Goal: Task Accomplishment & Management: Complete application form

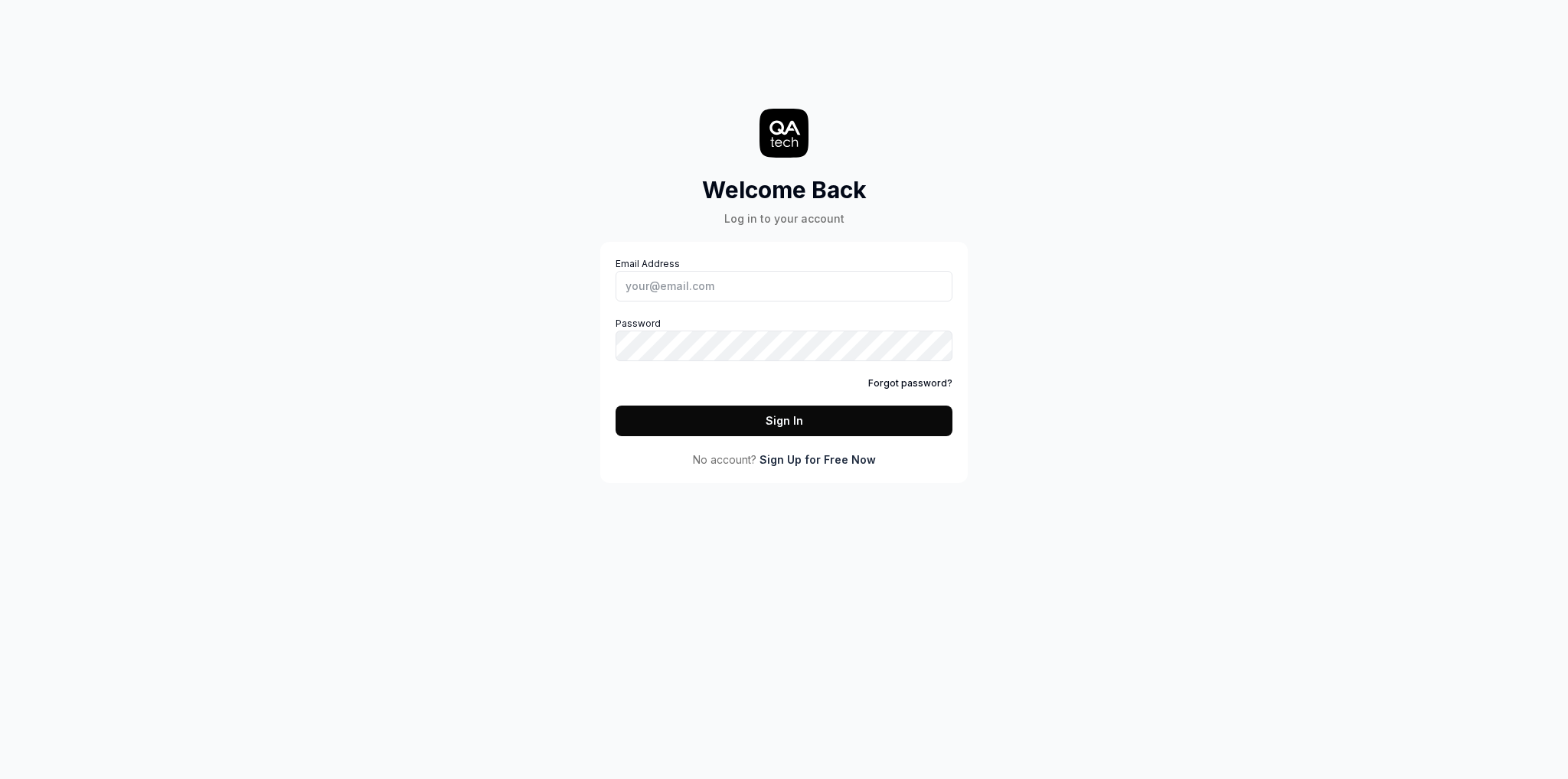
click at [208, 180] on div "Welcome Back Log in to your account Email Address Password Forgot password? Sig…" at bounding box center [784, 390] width 1568 height 779
click at [50, 274] on div "Welcome Back Log in to your account Email Address Password Forgot password? Sig…" at bounding box center [784, 390] width 1568 height 779
click at [647, 277] on input "Email Address" at bounding box center [784, 286] width 337 height 31
paste input "[EMAIL_ADDRESS][DOMAIN_NAME]"
type input "[EMAIL_ADDRESS][DOMAIN_NAME]"
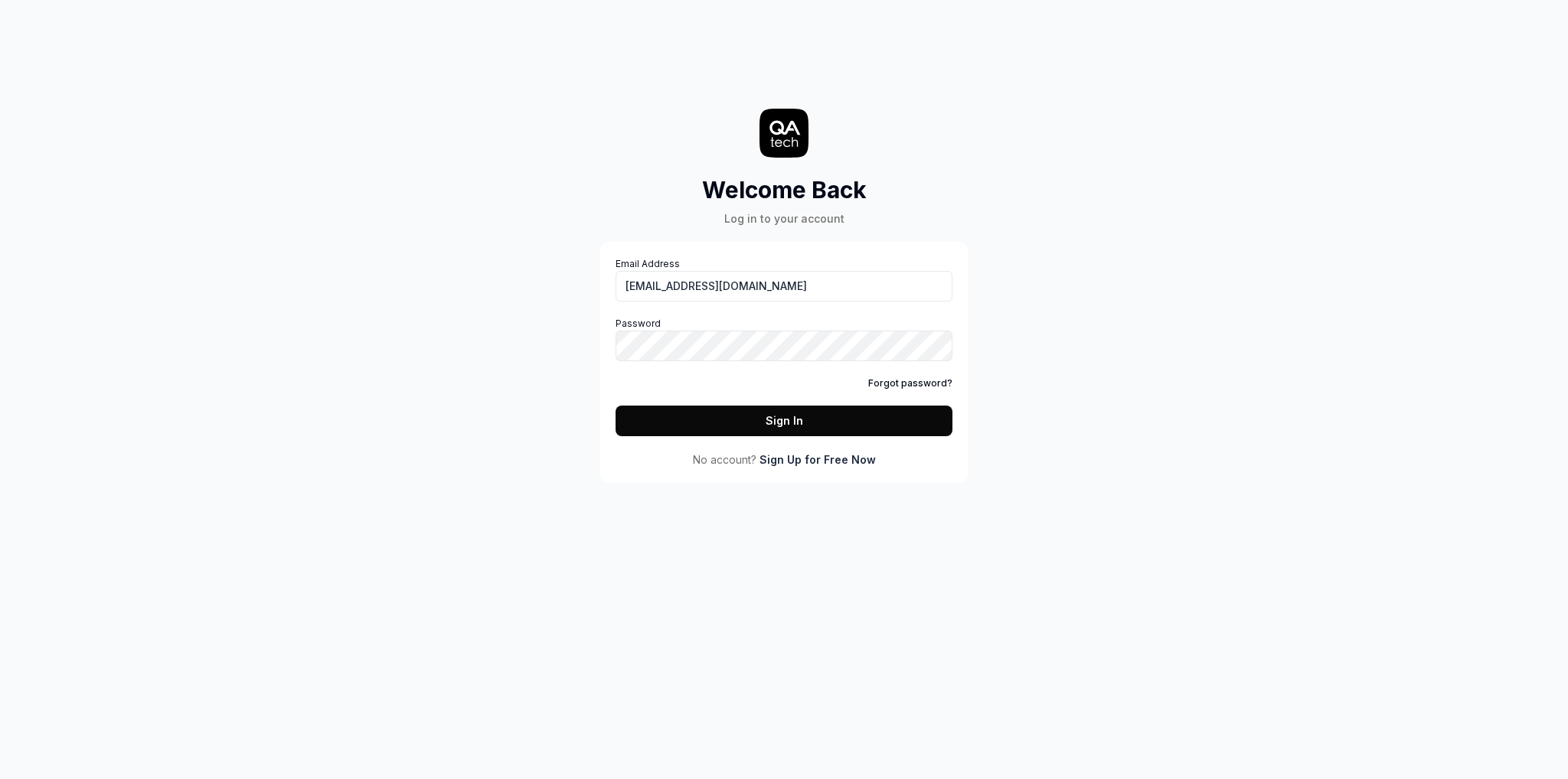
click at [535, 521] on div "Welcome Back Log in to your account Email Address [EMAIL_ADDRESS][DOMAIN_NAME] …" at bounding box center [784, 390] width 1568 height 779
click at [799, 425] on button "Sign In" at bounding box center [784, 420] width 337 height 31
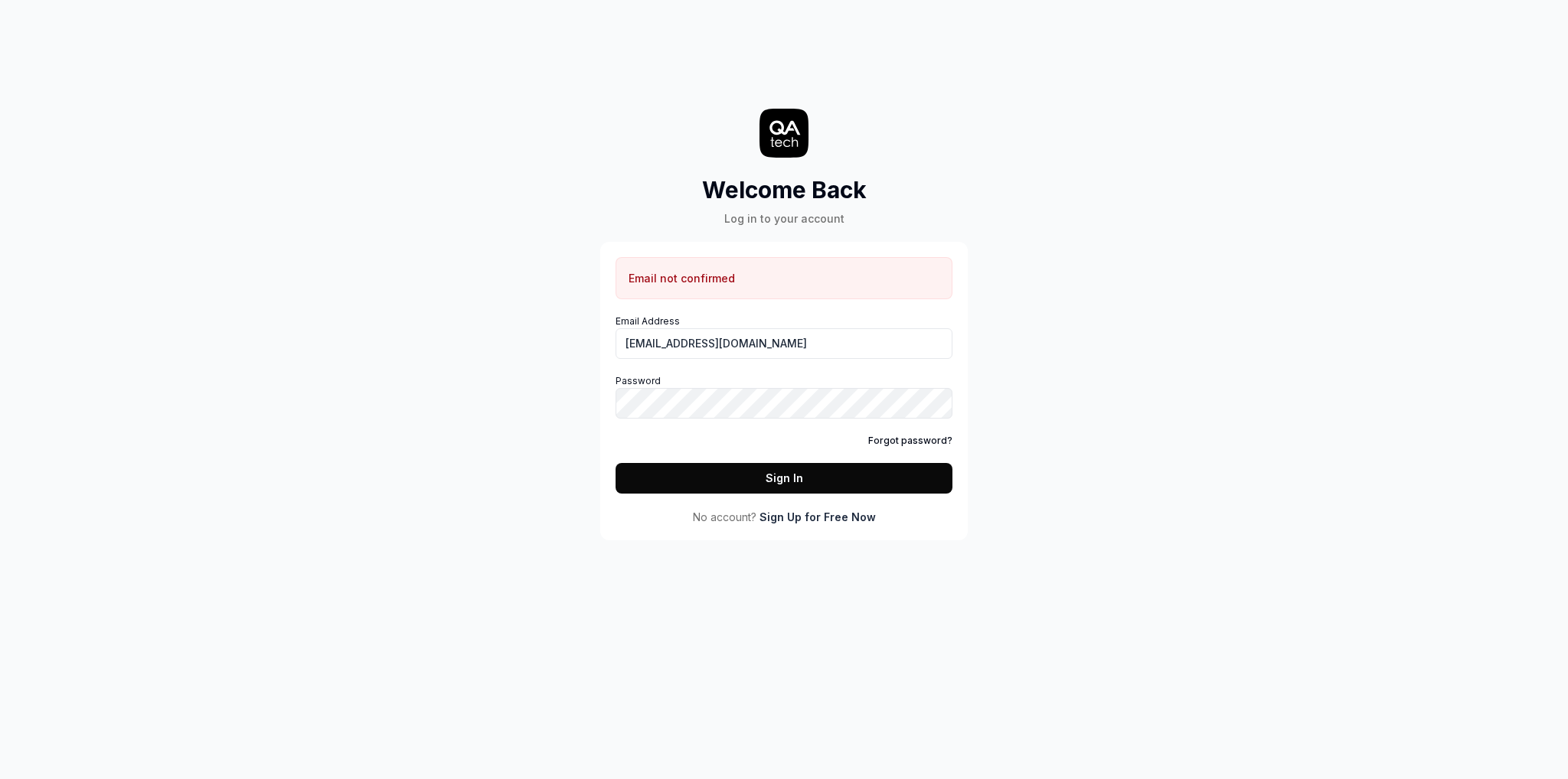
click at [174, 615] on div "Welcome Back Log in to your account Email not confirmed Email Address [EMAIL_AD…" at bounding box center [784, 390] width 1568 height 779
drag, startPoint x: 679, startPoint y: 278, endPoint x: 791, endPoint y: 278, distance: 112.0
click at [791, 278] on div "Email not confirmed" at bounding box center [784, 278] width 337 height 42
click at [1215, 180] on div "Welcome Back Log in to your account Email not confirmed Email Address [EMAIL_AD…" at bounding box center [784, 390] width 1568 height 779
click at [541, 310] on div "Welcome Back Log in to your account Email not confirmed Email Address [EMAIL_AD…" at bounding box center [784, 390] width 1568 height 779
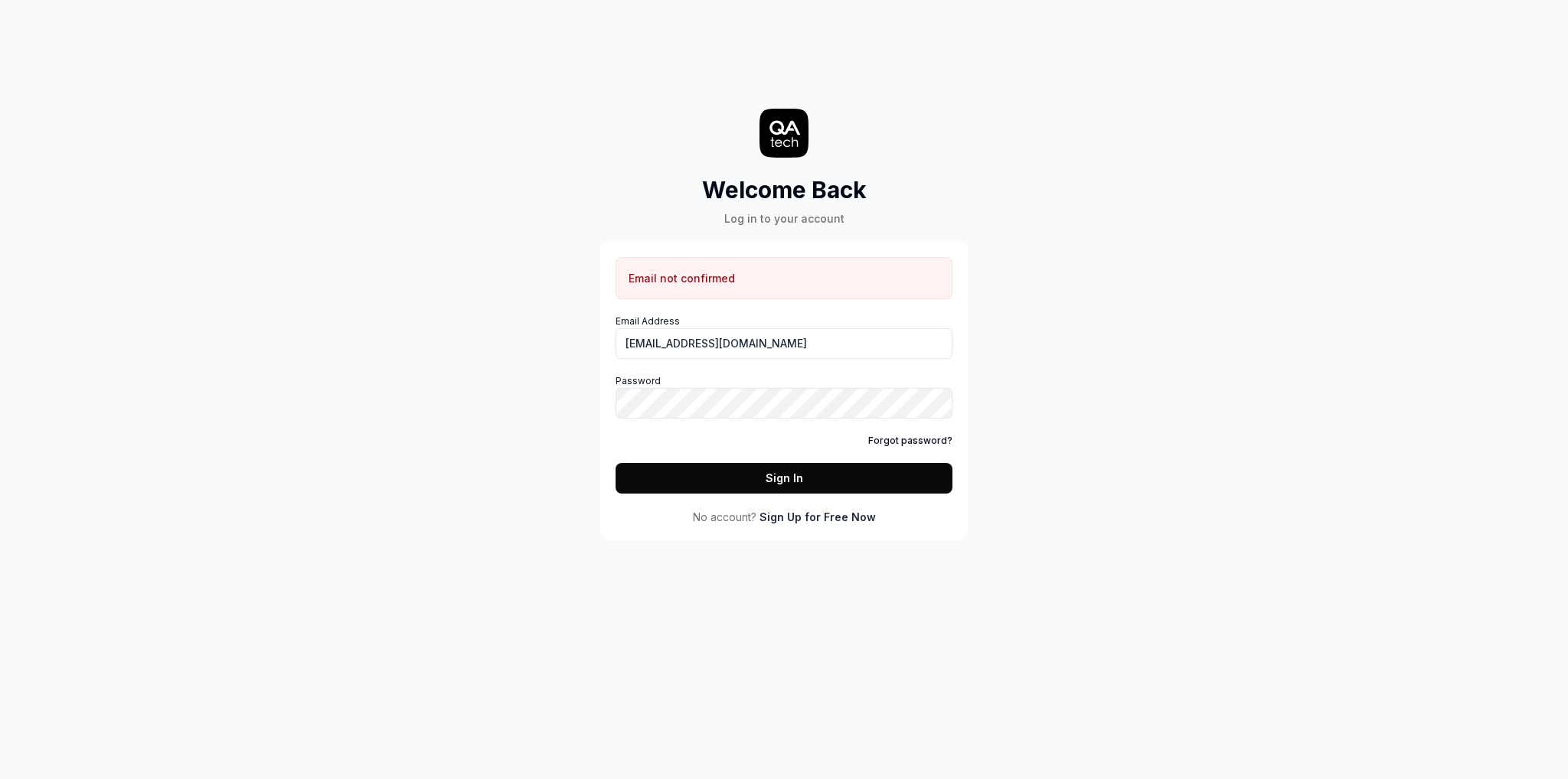
drag, startPoint x: 376, startPoint y: 434, endPoint x: 387, endPoint y: 431, distance: 11.4
click at [376, 434] on div "Welcome Back Log in to your account Email not confirmed Email Address [EMAIL_AD…" at bounding box center [784, 390] width 1568 height 779
drag, startPoint x: 815, startPoint y: 351, endPoint x: 499, endPoint y: 345, distance: 316.1
click at [501, 345] on div "Welcome Back Log in to your account Email not confirmed Email Address [EMAIL_AD…" at bounding box center [784, 390] width 1568 height 779
click at [801, 483] on button "Sign In" at bounding box center [784, 478] width 337 height 31
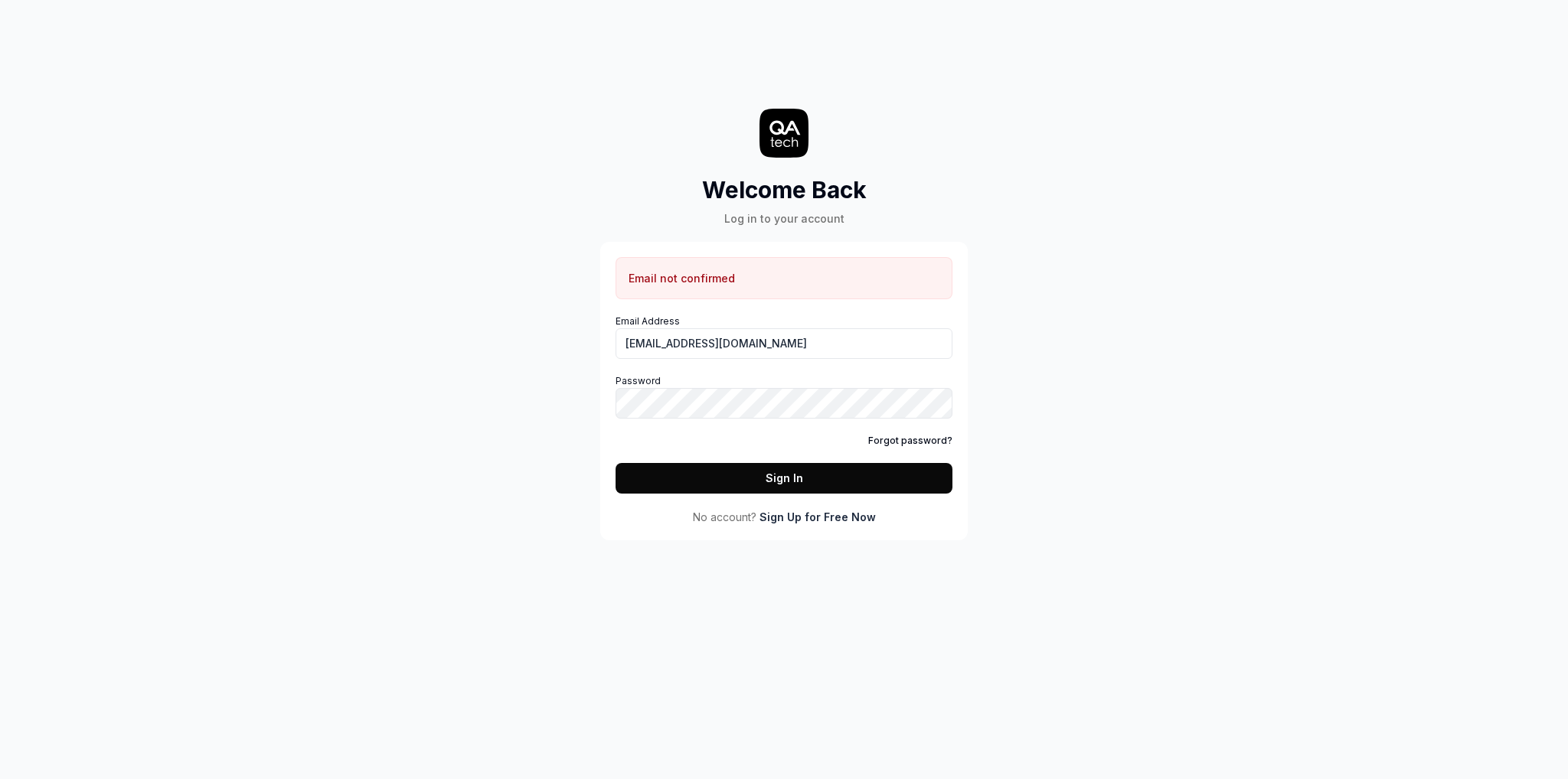
click at [397, 498] on div "Welcome Back Log in to your account Email not confirmed Email Address [EMAIL_AD…" at bounding box center [784, 390] width 1568 height 779
click at [480, 383] on div "Welcome Back Log in to your account Email not confirmed Email Address [EMAIL_AD…" at bounding box center [784, 390] width 1568 height 779
click at [833, 469] on button "Sign In" at bounding box center [784, 478] width 337 height 31
click at [787, 521] on link "Sign Up for Free Now" at bounding box center [817, 517] width 116 height 16
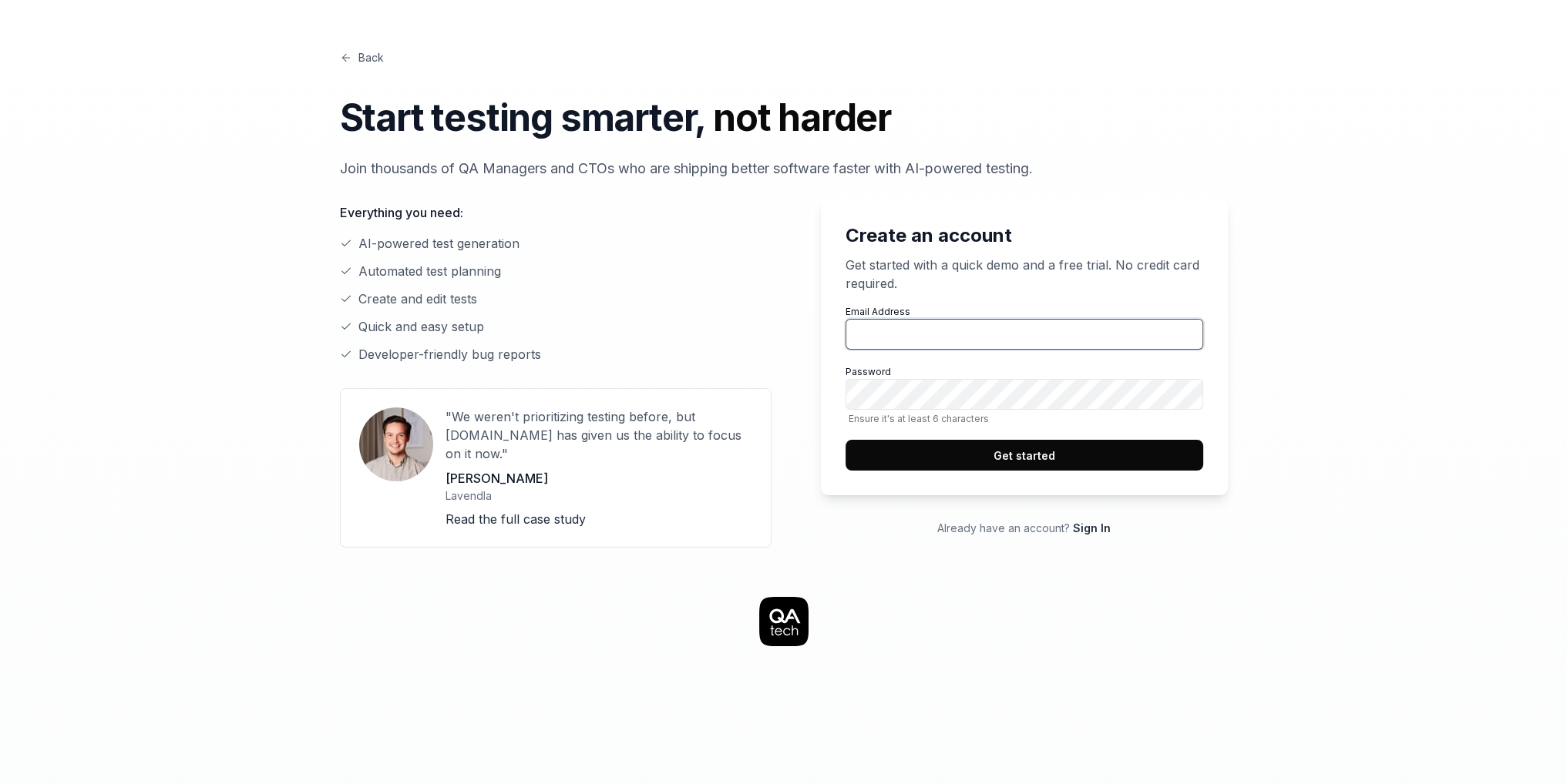
click at [939, 336] on input "Email Address" at bounding box center [1024, 334] width 358 height 31
type input "[EMAIL_ADDRESS][DOMAIN_NAME]"
click at [1037, 455] on button "Get started" at bounding box center [1024, 455] width 358 height 31
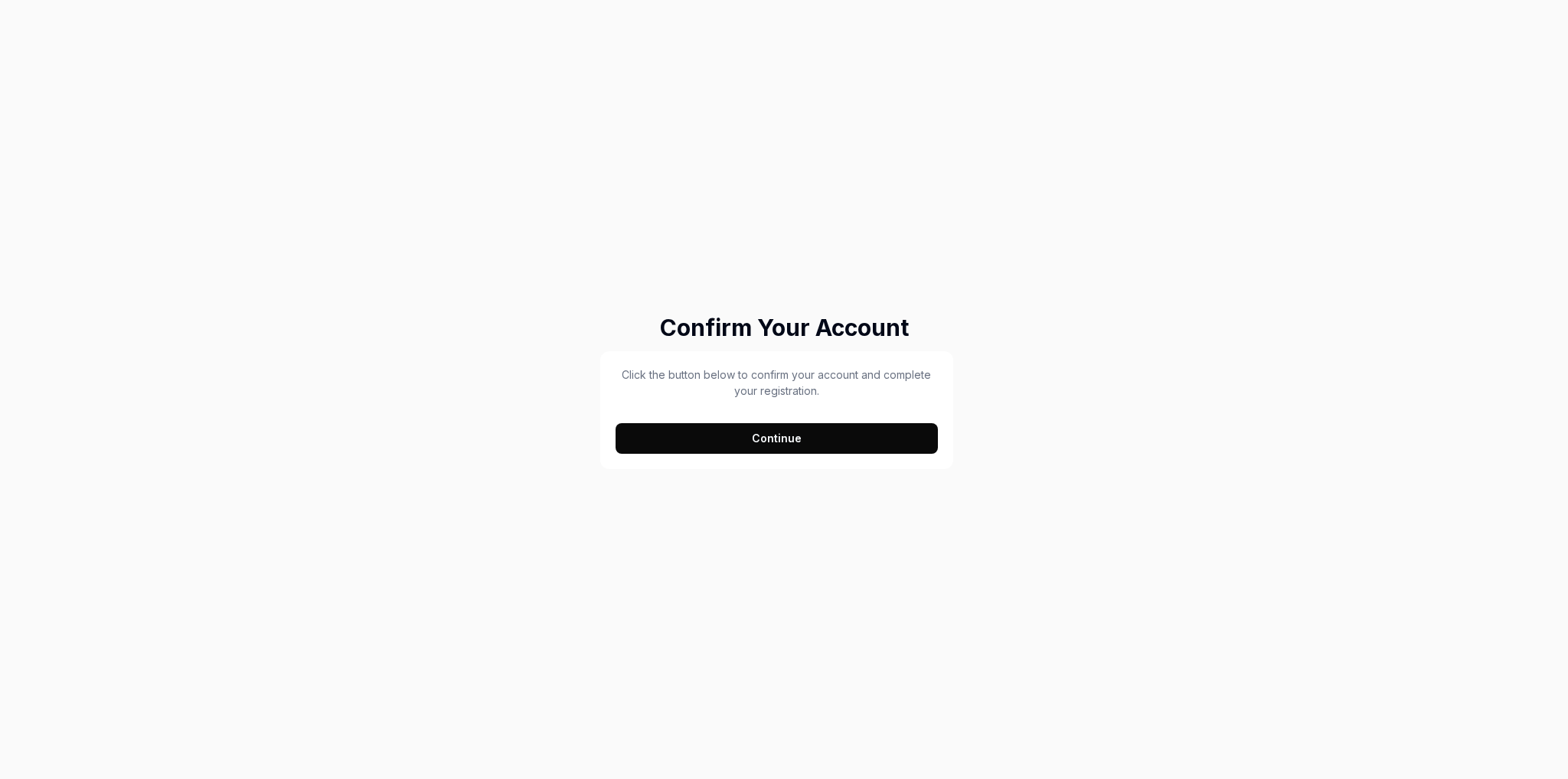
click at [790, 438] on button "Continue" at bounding box center [777, 438] width 322 height 31
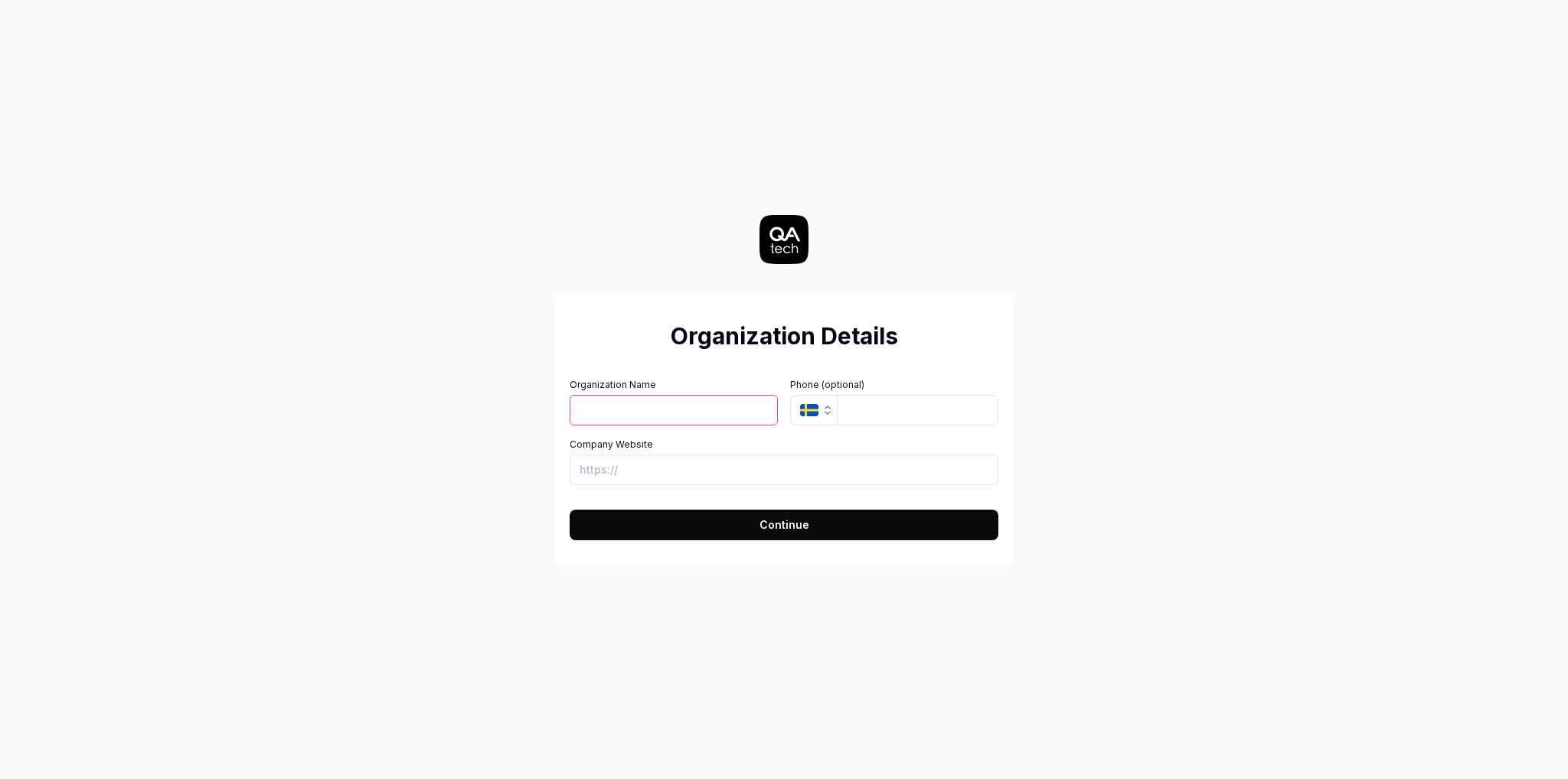
click at [624, 402] on input "Organization Name" at bounding box center [674, 410] width 208 height 31
type input "AI Social Leads Finder"
click at [640, 472] on input "Company Website" at bounding box center [784, 470] width 428 height 31
click at [642, 472] on input "Company Website" at bounding box center [784, 470] width 428 height 31
drag, startPoint x: 617, startPoint y: 468, endPoint x: 751, endPoint y: 469, distance: 134.0
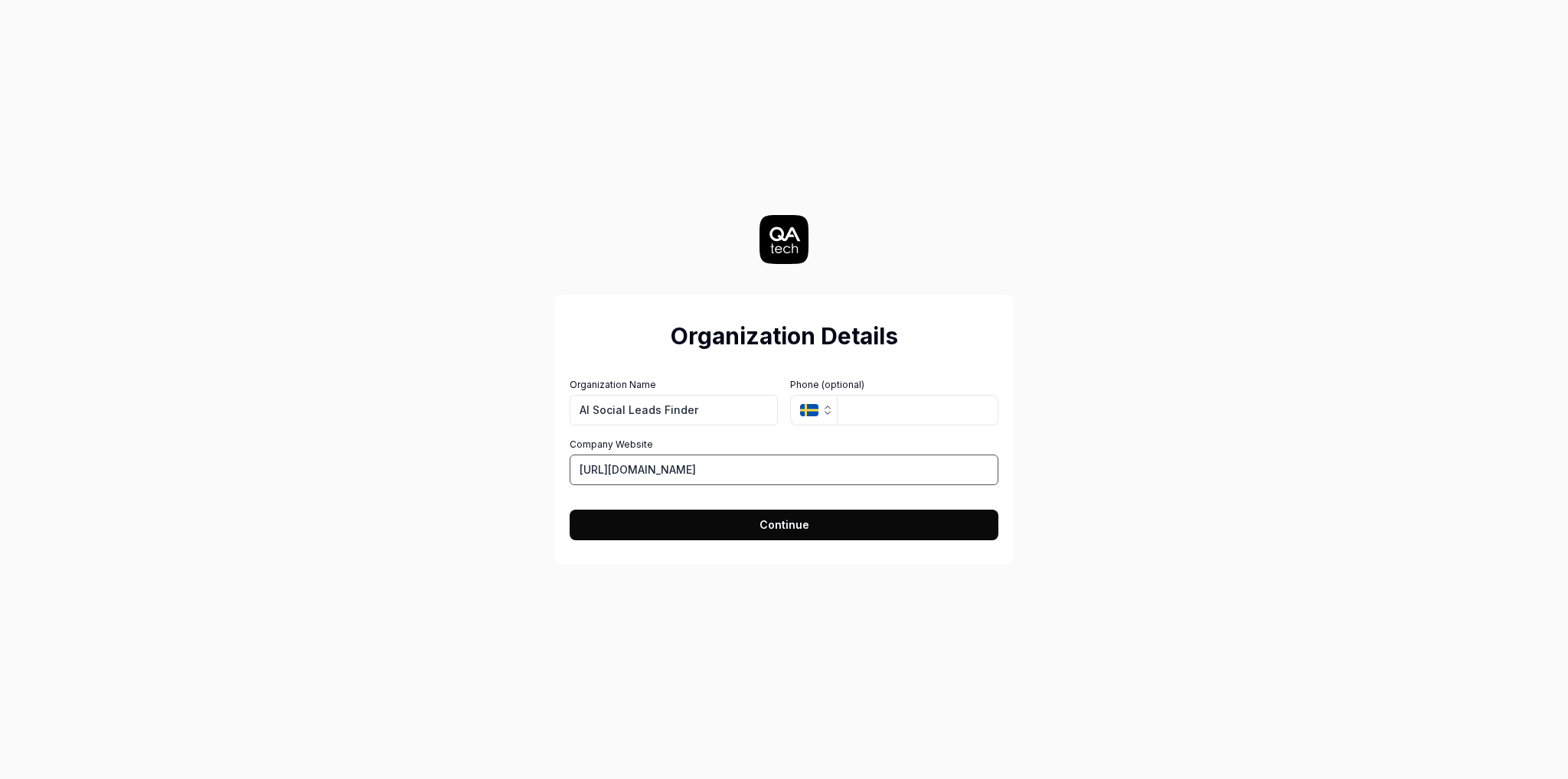
click at [746, 470] on input "https://codeprot.com/" at bounding box center [784, 470] width 428 height 31
click at [738, 470] on input "https://codeprot.com/" at bounding box center [784, 470] width 428 height 31
drag, startPoint x: 738, startPoint y: 470, endPoint x: 507, endPoint y: 474, distance: 231.0
click at [507, 474] on div "Organization Details Organization Name AI Social Leads Finder Organization Logo…" at bounding box center [784, 390] width 686 height 779
paste input "leadsift.co"
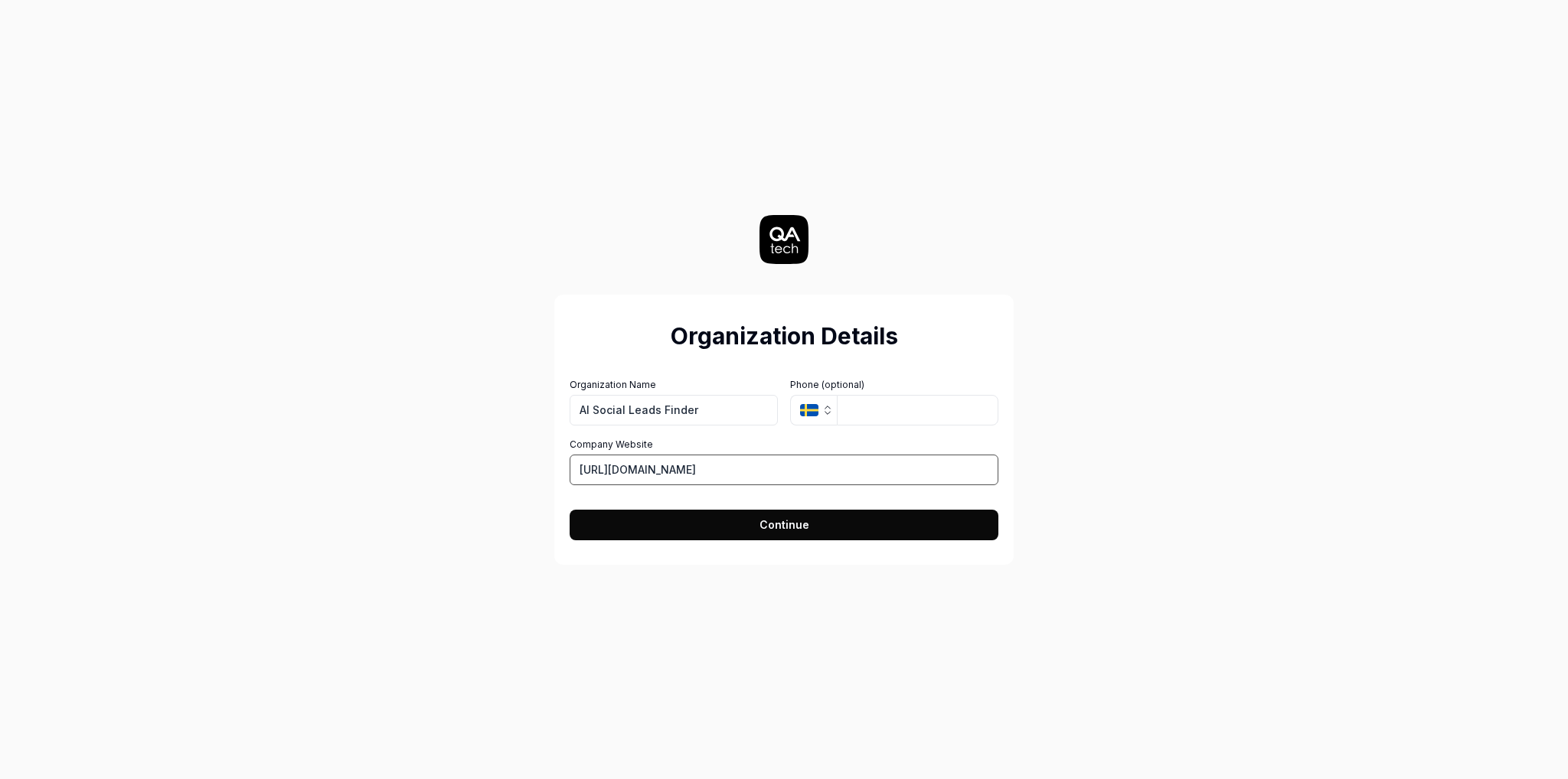
type input "https://leadsift.co/"
click at [747, 524] on button "Continue" at bounding box center [784, 525] width 428 height 31
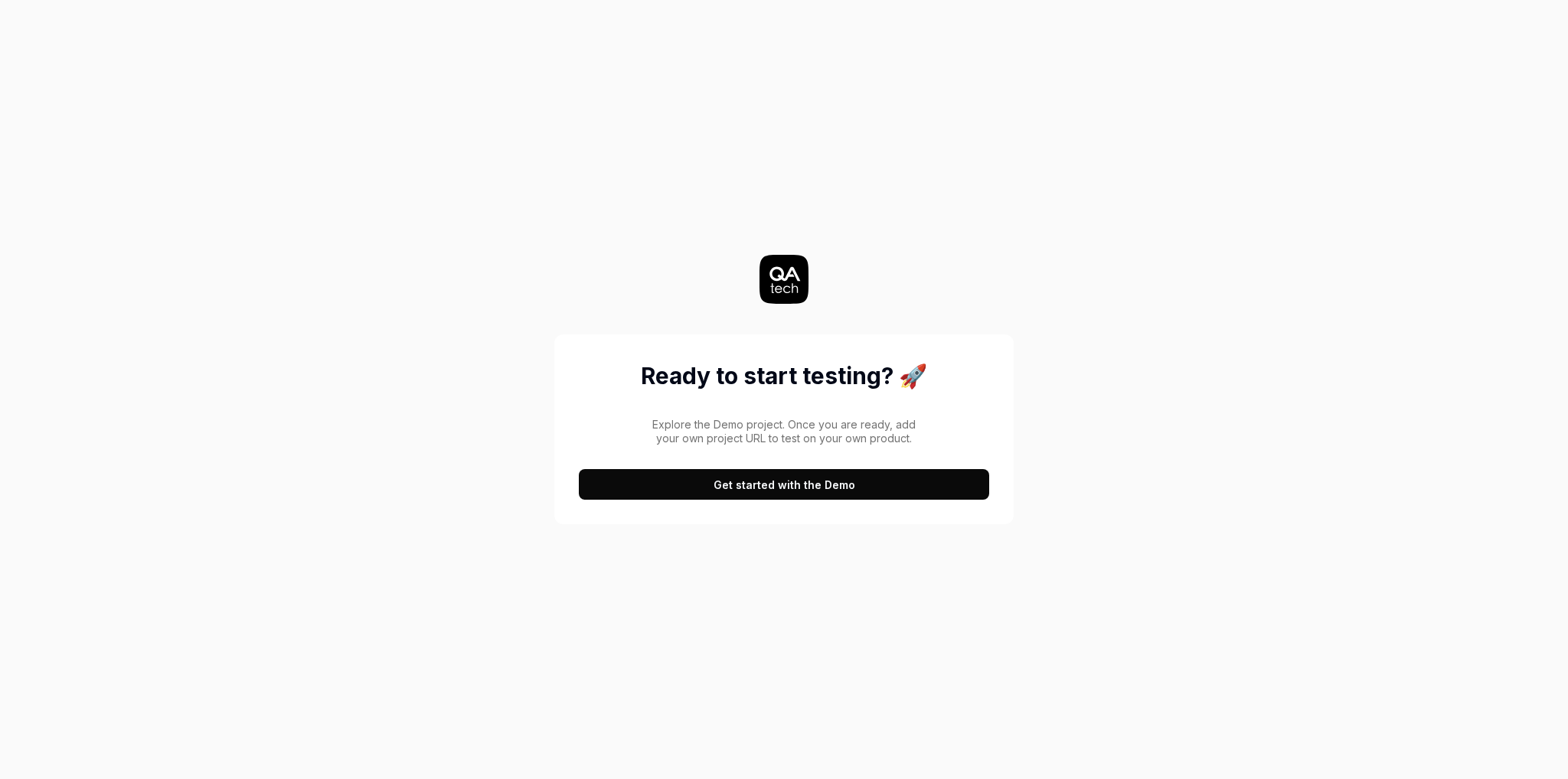
click at [805, 487] on button "Get started with the Demo" at bounding box center [784, 484] width 411 height 31
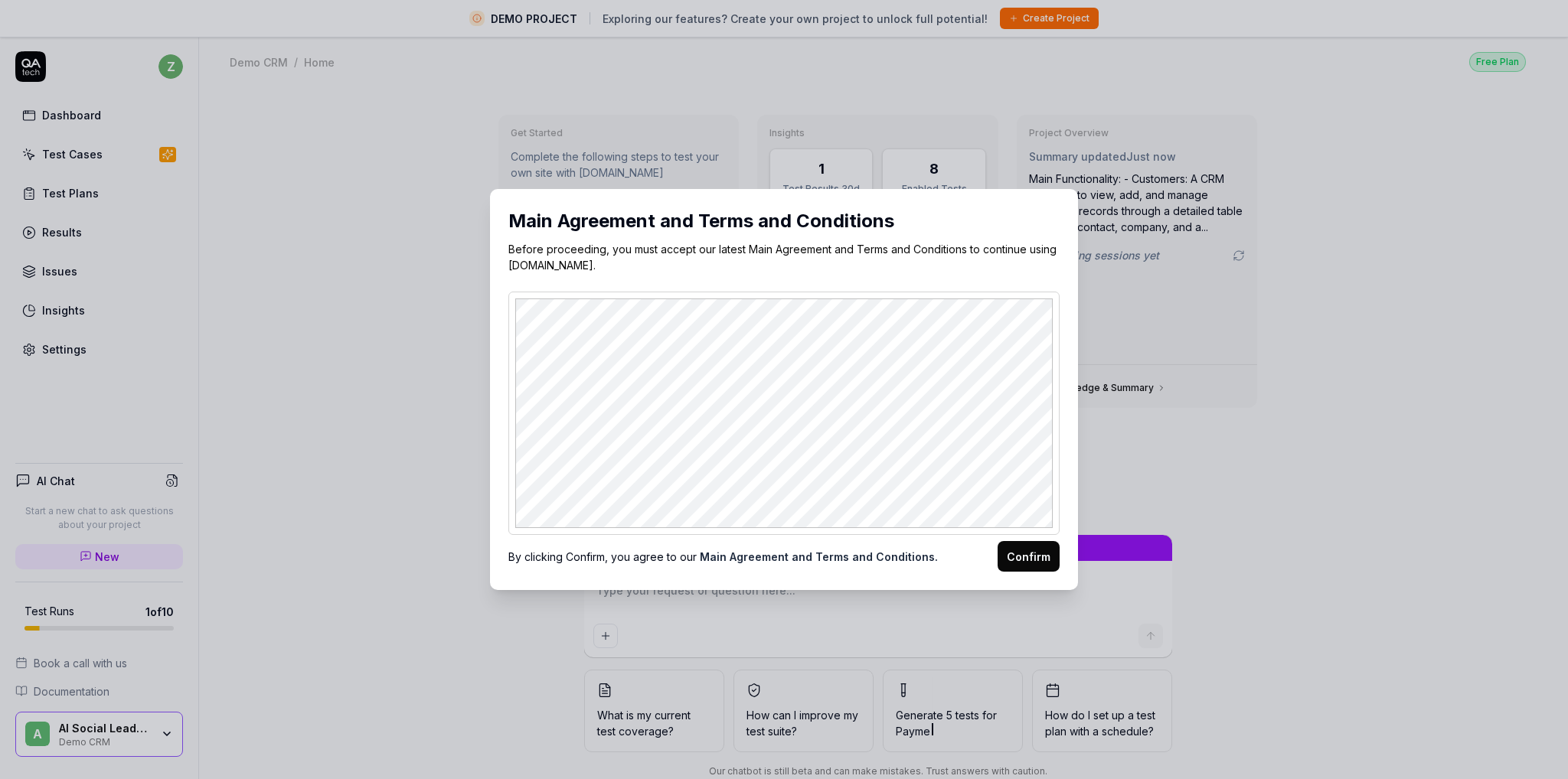
click at [1021, 561] on button "Confirm" at bounding box center [1028, 556] width 62 height 31
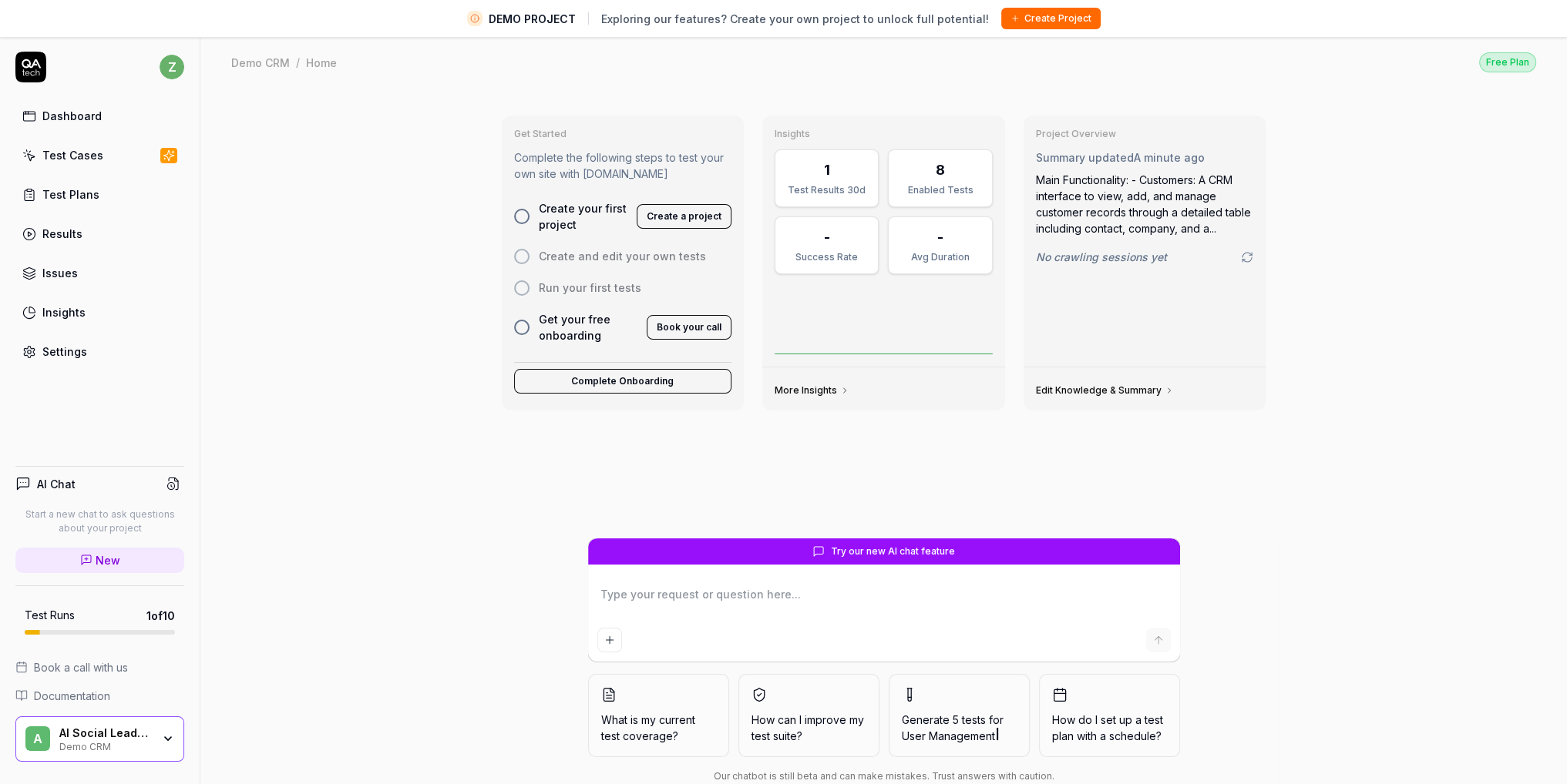
click at [688, 213] on button "Create a project" at bounding box center [683, 217] width 95 height 25
type textarea "*"
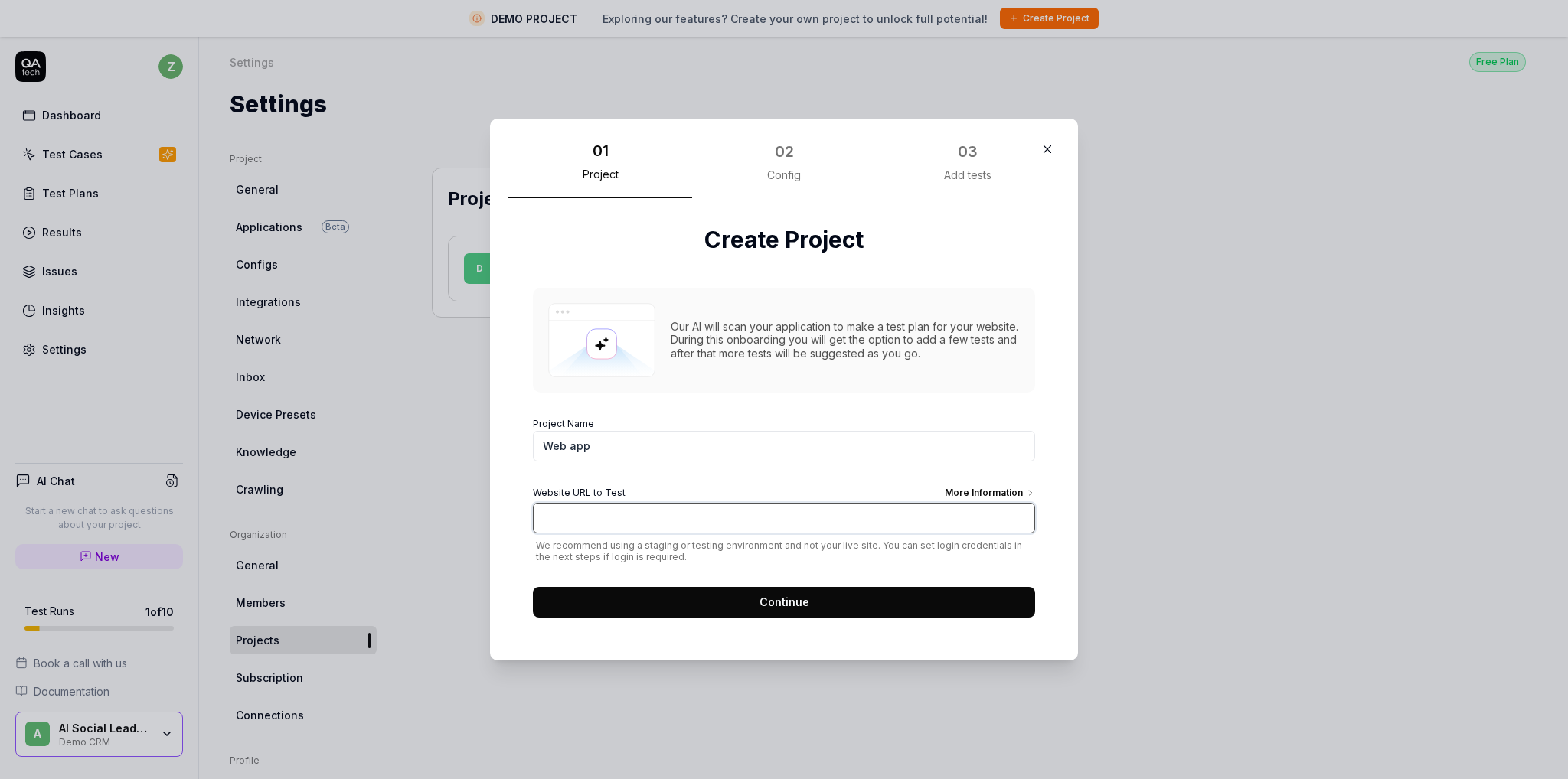
click at [668, 518] on input "Website URL to Test More Information" at bounding box center [784, 518] width 502 height 31
type input "https://leadsift.co/"
click at [735, 608] on button "Continue" at bounding box center [784, 602] width 502 height 31
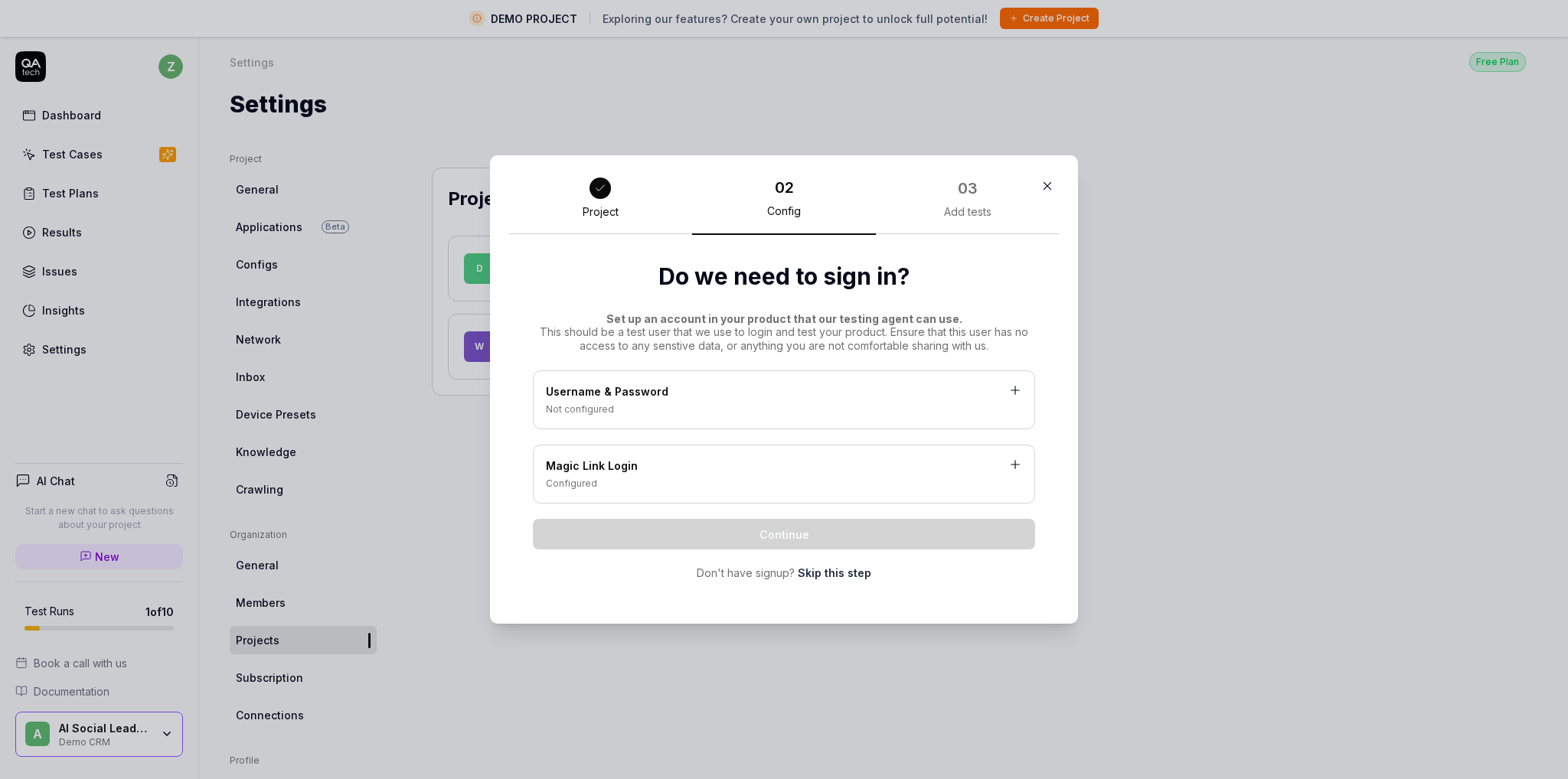
click at [806, 466] on div "Magic Link Login" at bounding box center [784, 468] width 476 height 19
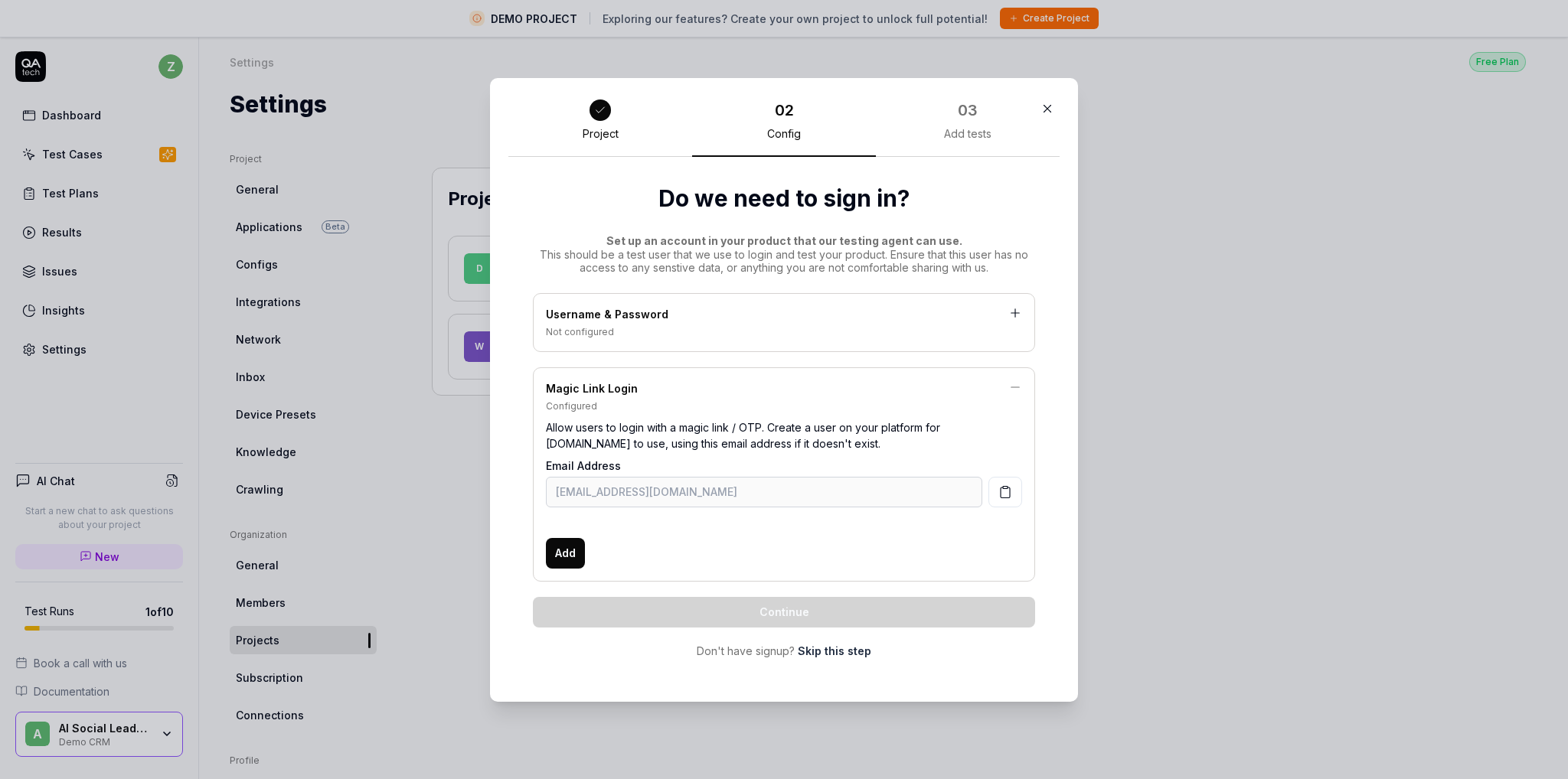
click at [1047, 105] on icon "button" at bounding box center [1047, 109] width 14 height 14
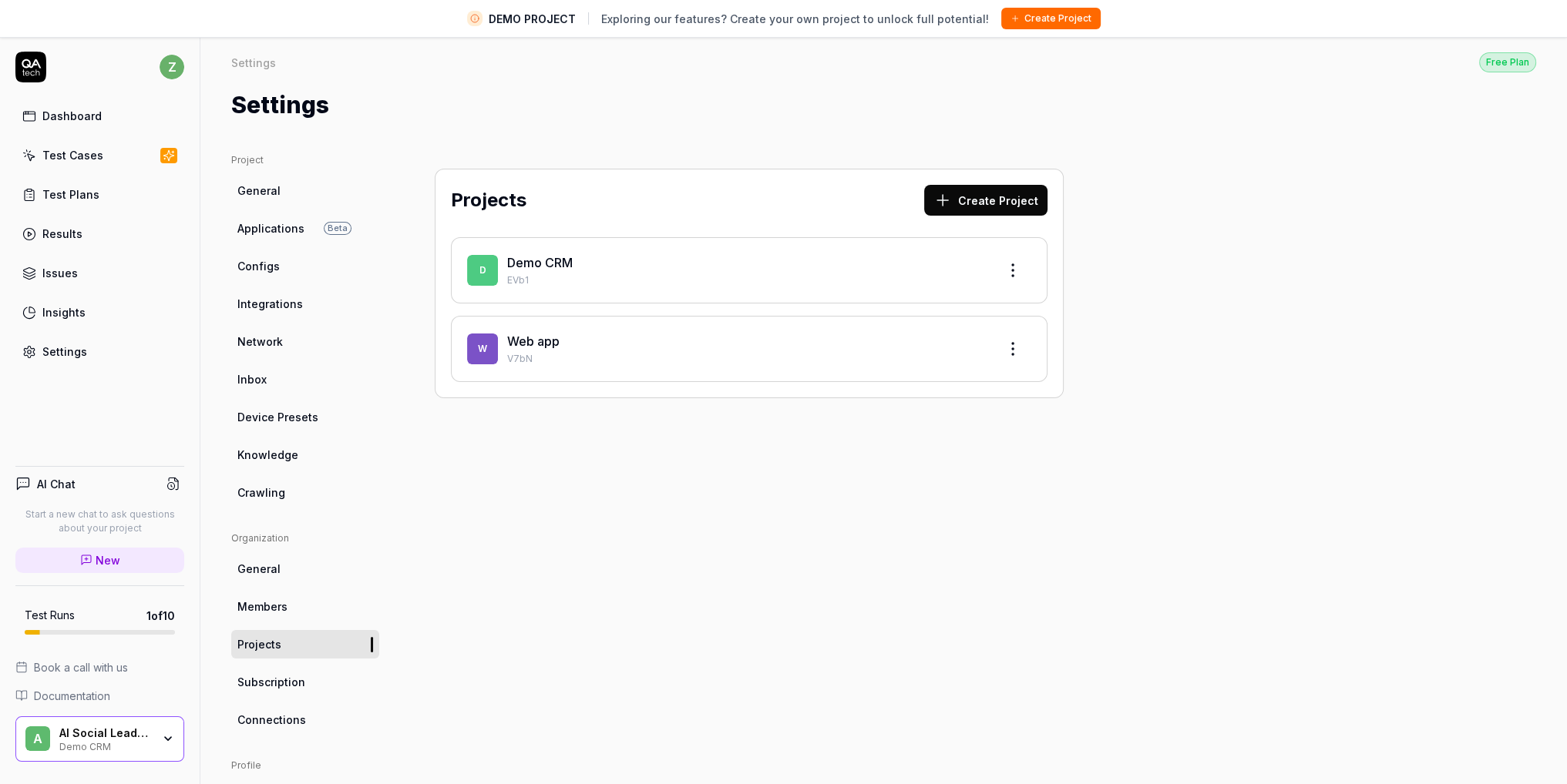
click at [626, 493] on div "Projects Create Project D Demo CRM EVb1 W Web app V7bN" at bounding box center [749, 538] width 691 height 770
click at [655, 261] on div "Demo CRM" at bounding box center [746, 262] width 478 height 19
click at [918, 268] on div "Demo CRM" at bounding box center [746, 262] width 478 height 19
click at [536, 614] on div "Projects Create Project D Demo CRM EVb1 W Web app V7bN" at bounding box center [749, 538] width 691 height 770
click at [288, 423] on span "Device Presets" at bounding box center [277, 417] width 81 height 16
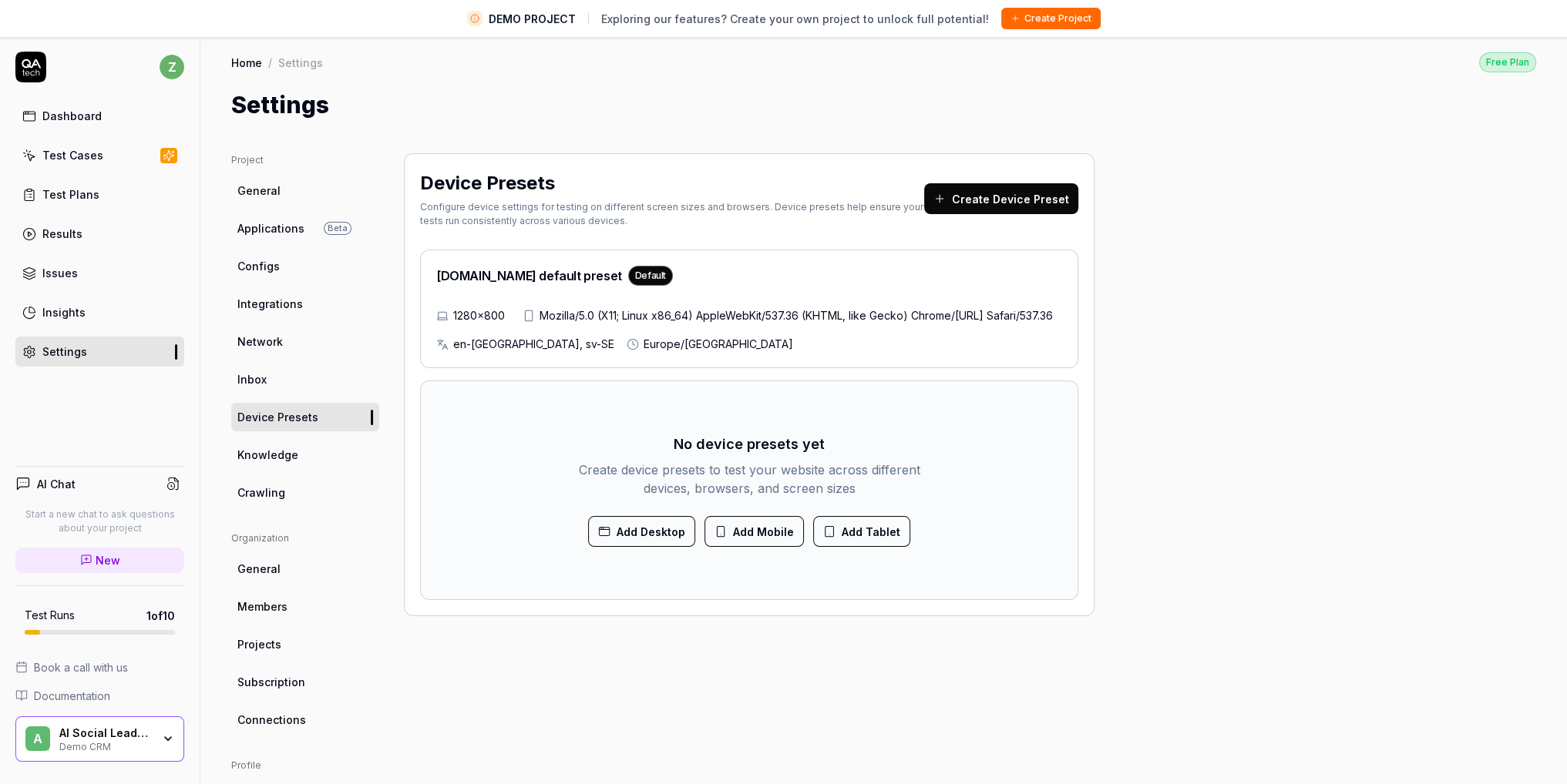
click at [564, 317] on div "1280×800 Mozilla/5.0 (X11; Linux x86_64) AppleWebKit/537.36 (KHTML, like Gecko)…" at bounding box center [749, 329] width 626 height 44
click at [1337, 407] on div "Project General Applications Beta Configs Integrations Network Inbox Device Pre…" at bounding box center [884, 538] width 1305 height 770
drag, startPoint x: 449, startPoint y: 371, endPoint x: 521, endPoint y: 371, distance: 72.0
click at [521, 352] on div "1280×800 Mozilla/5.0 (X11; Linux x86_64) AppleWebKit/537.36 (KHTML, like Gecko)…" at bounding box center [749, 329] width 626 height 44
click at [1324, 282] on div "Project General Applications Beta Configs Integrations Network Inbox Device Pre…" at bounding box center [884, 538] width 1305 height 770
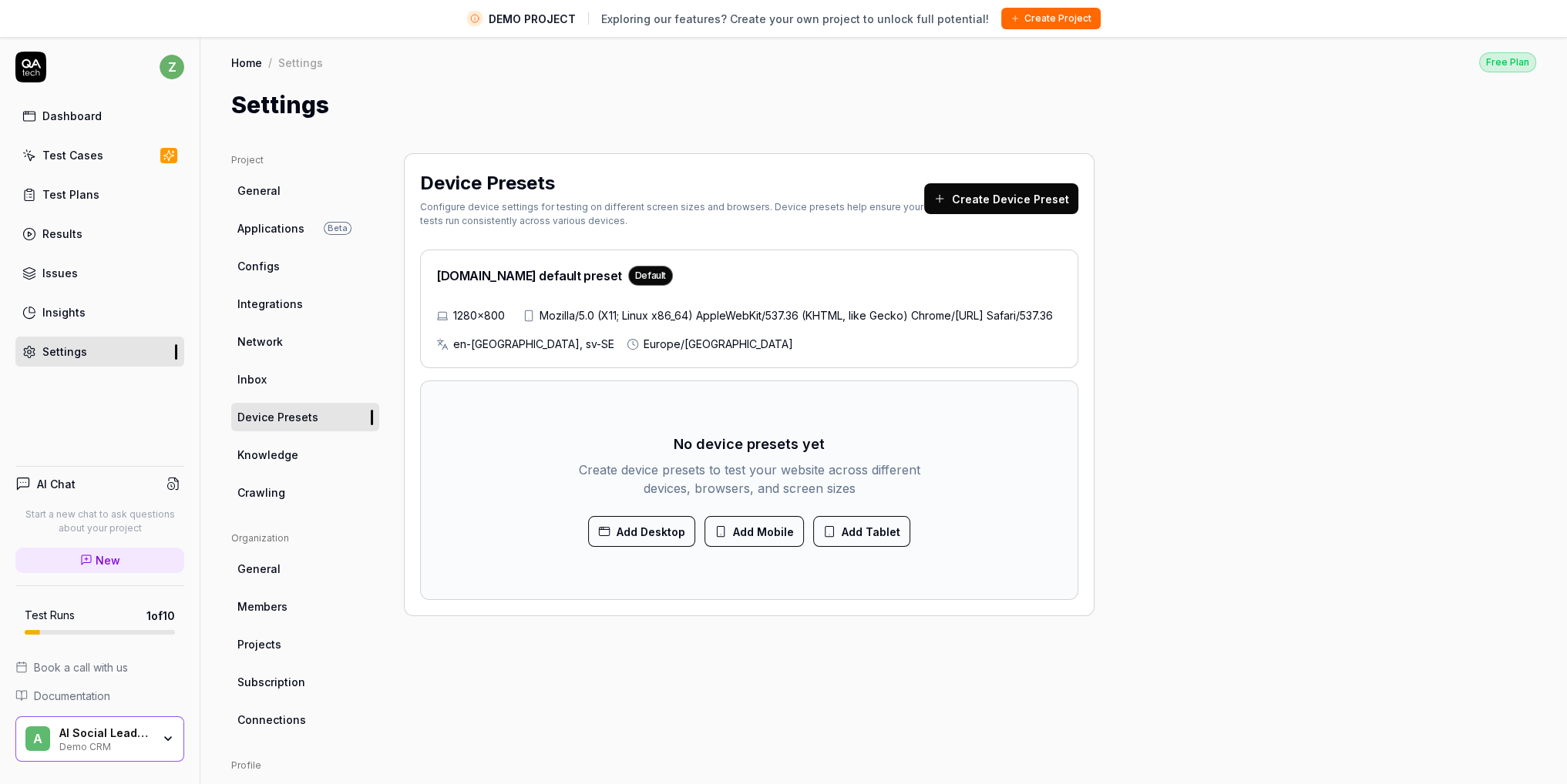
click at [510, 77] on div "Home / Settings Free Plan Home / Settings Free Plan Settings" at bounding box center [883, 79] width 1366 height 86
